Goal: Task Accomplishment & Management: Use online tool/utility

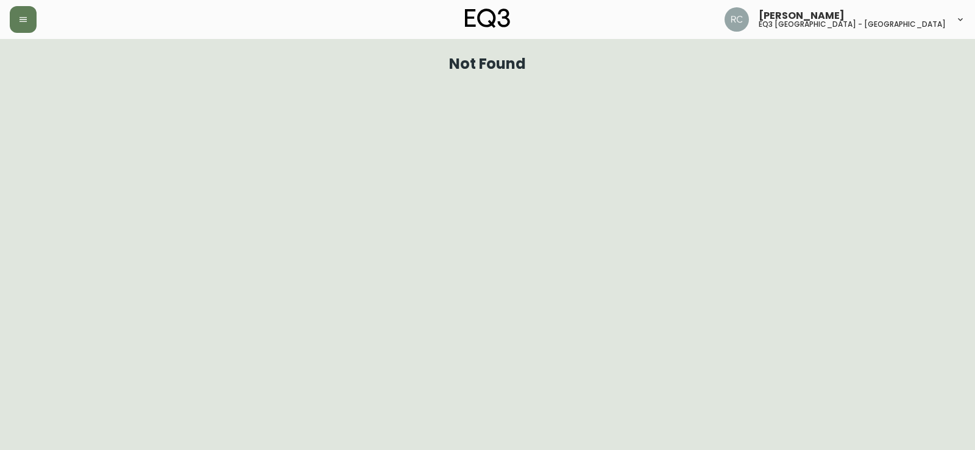
click at [21, 34] on div "[PERSON_NAME] eq3 [GEOGRAPHIC_DATA] - [GEOGRAPHIC_DATA]" at bounding box center [487, 19] width 955 height 39
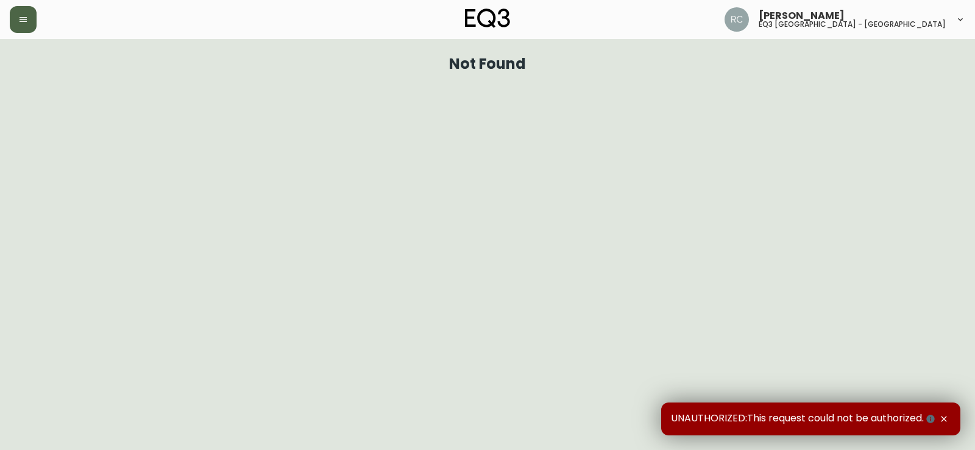
click at [23, 27] on button "button" at bounding box center [23, 19] width 27 height 27
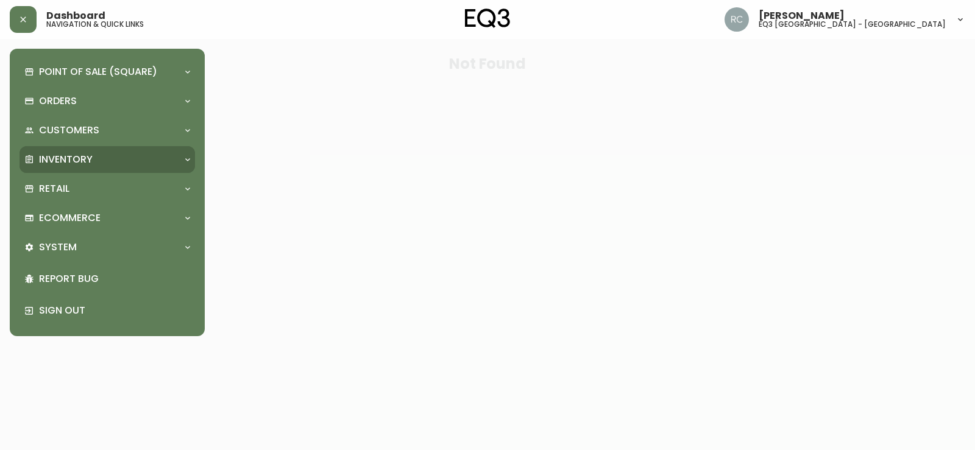
click at [101, 152] on div "Inventory" at bounding box center [106, 159] width 175 height 27
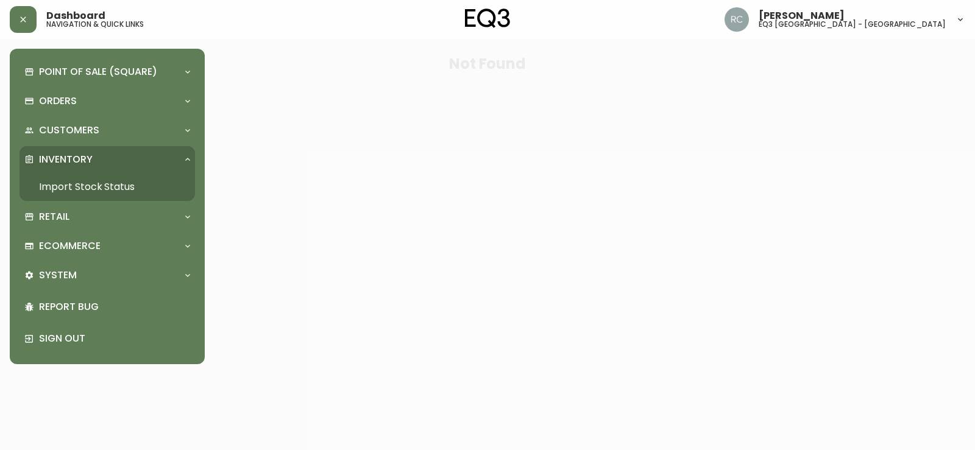
click at [75, 203] on div "Point of Sale (Square) Payments Virtual Terminal Transactions Search Terminals …" at bounding box center [106, 206] width 175 height 296
click at [85, 186] on link "Import Stock Status" at bounding box center [106, 187] width 175 height 28
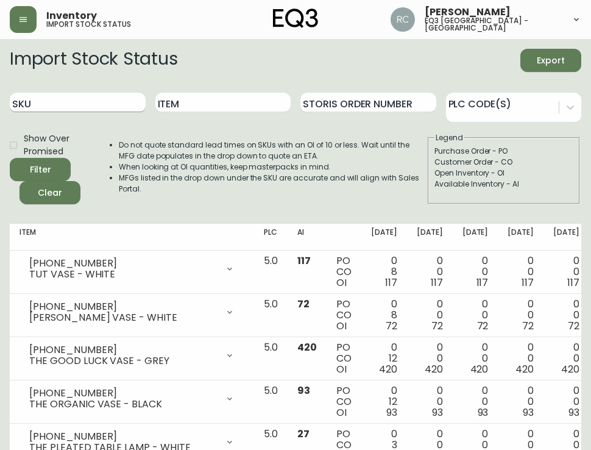
click at [113, 102] on input "SKU" at bounding box center [78, 102] width 136 height 19
paste input "[PHONE_NUMBER]"
type input "[PHONE_NUMBER]"
click at [10, 158] on button "Filter" at bounding box center [40, 169] width 61 height 23
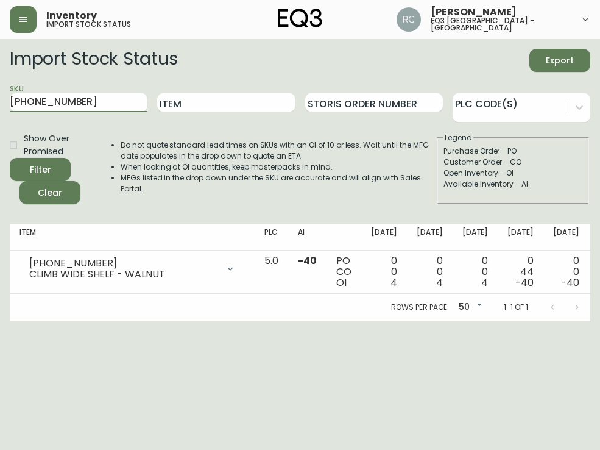
drag, startPoint x: 91, startPoint y: 102, endPoint x: -1, endPoint y: 110, distance: 91.7
click at [0, 110] on html "Inventory import stock status [PERSON_NAME] eq3 [GEOGRAPHIC_DATA] - st laurent …" at bounding box center [300, 160] width 600 height 320
click at [69, 105] on input "SKU" at bounding box center [79, 102] width 138 height 19
paste input "[PHONE_NUMBER]"
click at [10, 158] on button "Filter" at bounding box center [40, 169] width 61 height 23
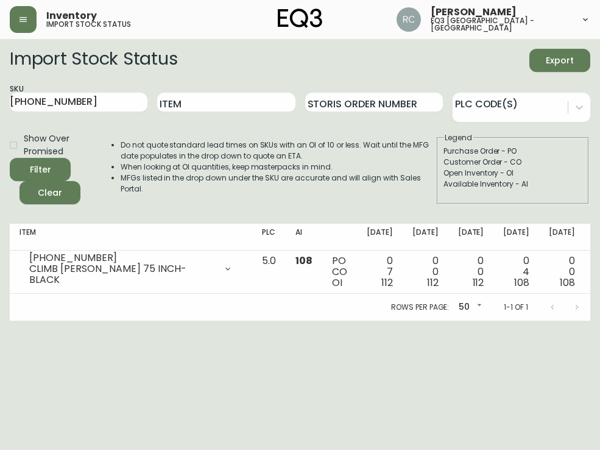
drag, startPoint x: 98, startPoint y: 104, endPoint x: -1, endPoint y: 100, distance: 98.8
click at [0, 100] on html "Inventory import stock status [PERSON_NAME] eq3 [GEOGRAPHIC_DATA] - st laurent …" at bounding box center [300, 160] width 600 height 320
paste input "8-1"
type input "[PHONE_NUMBER]"
click at [10, 158] on button "Filter" at bounding box center [40, 169] width 61 height 23
